Goal: Find specific page/section: Find specific page/section

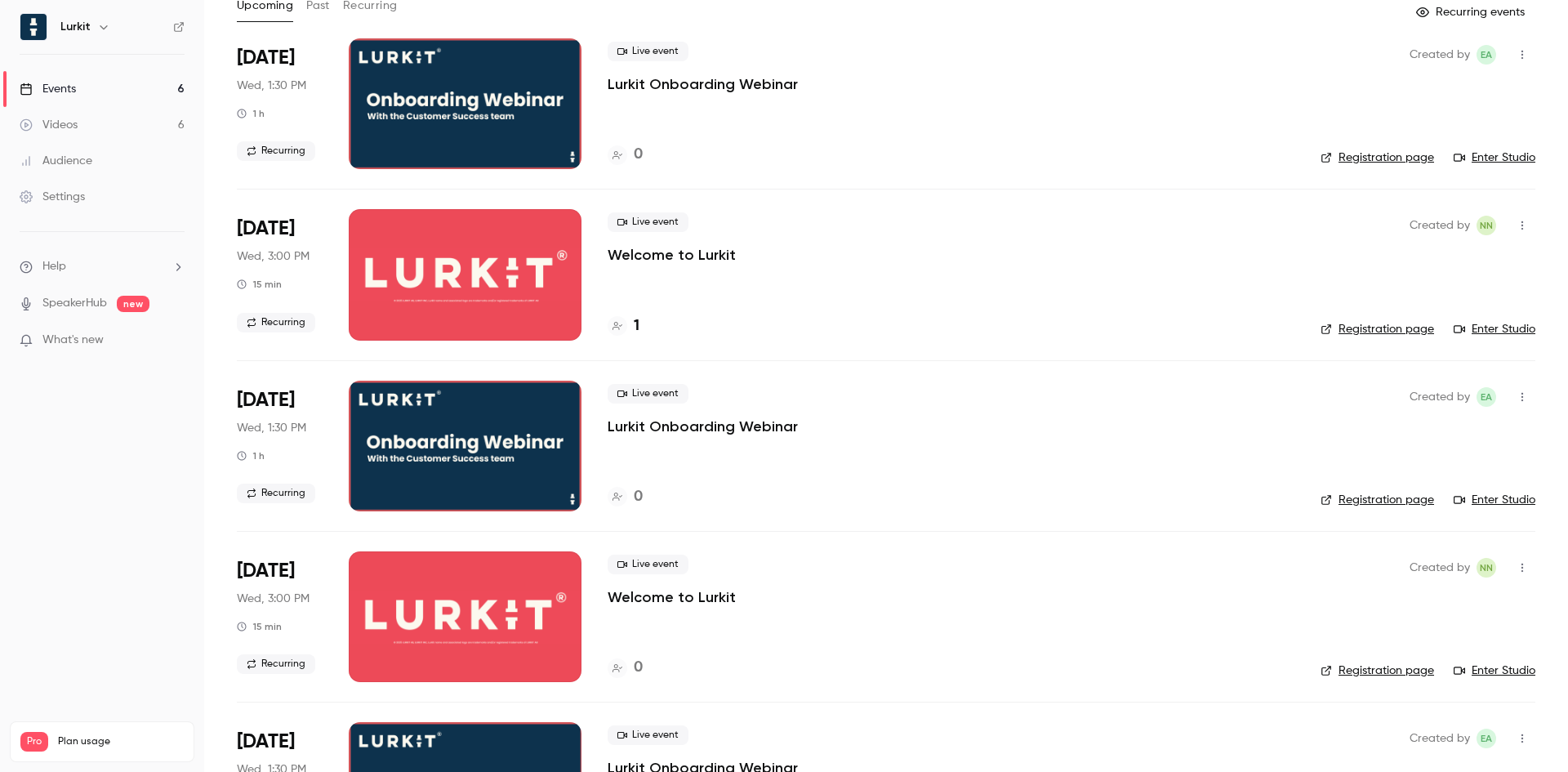
scroll to position [101, 0]
click at [621, 327] on icon at bounding box center [617, 326] width 10 height 10
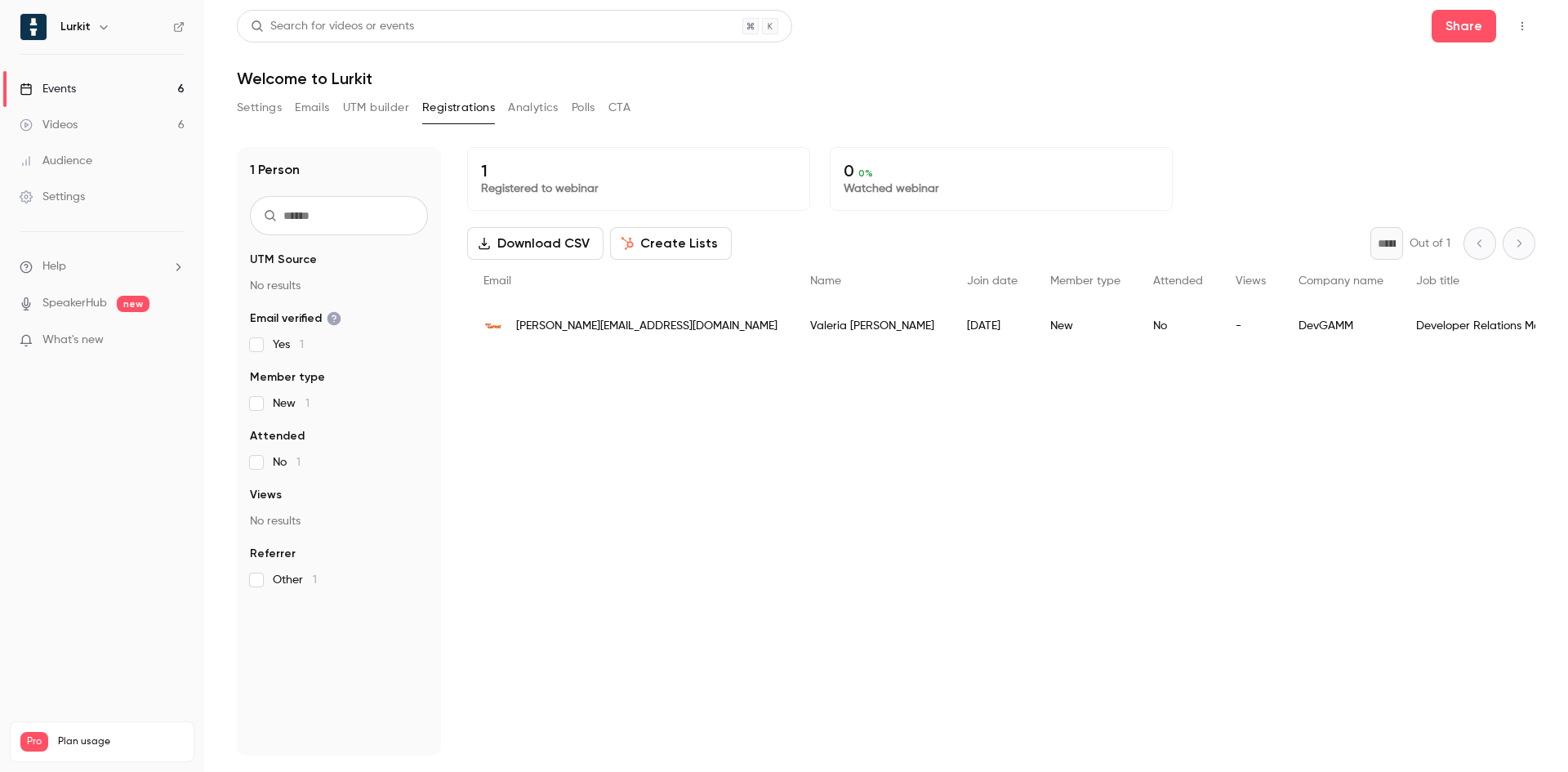
click at [564, 330] on span "[PERSON_NAME][EMAIL_ADDRESS][DOMAIN_NAME]" at bounding box center [647, 326] width 261 height 17
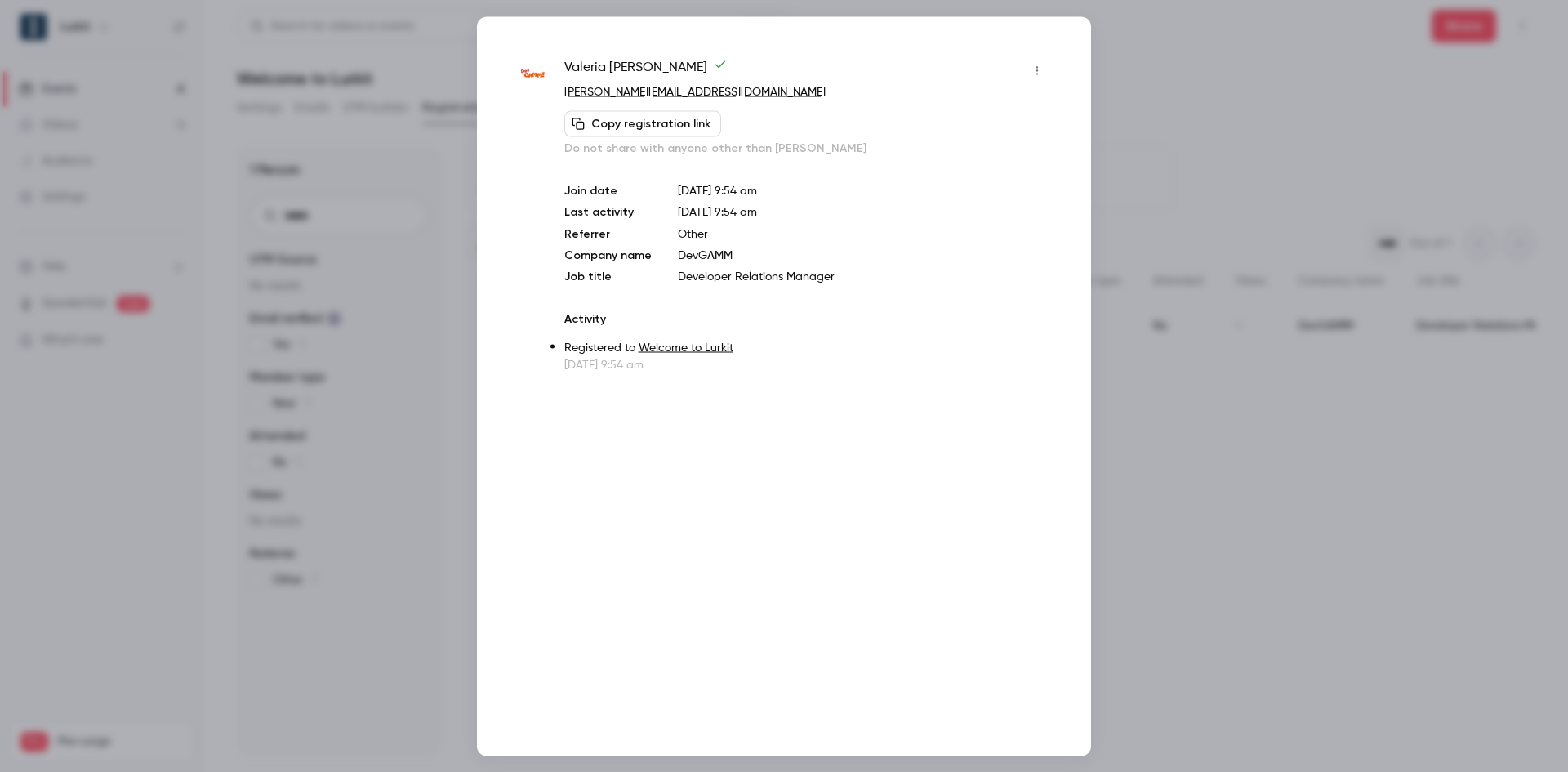
click at [1257, 168] on div at bounding box center [784, 386] width 1568 height 772
